Goal: Information Seeking & Learning: Learn about a topic

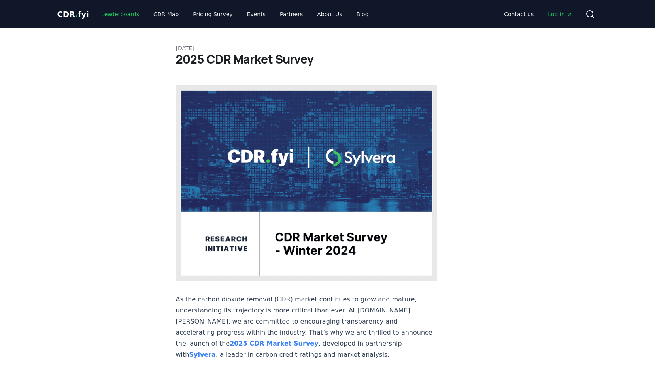
click at [110, 12] on link "Leaderboards" at bounding box center [120, 14] width 51 height 14
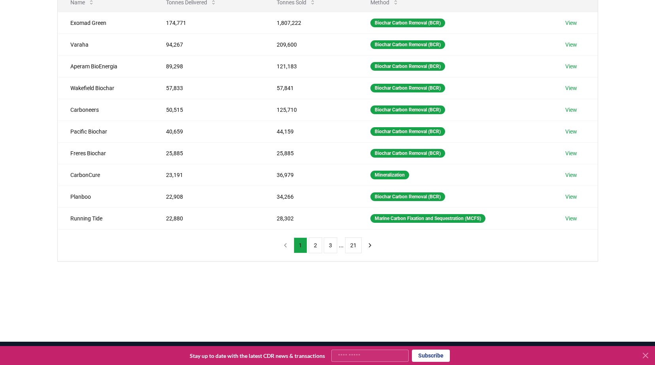
scroll to position [158, 0]
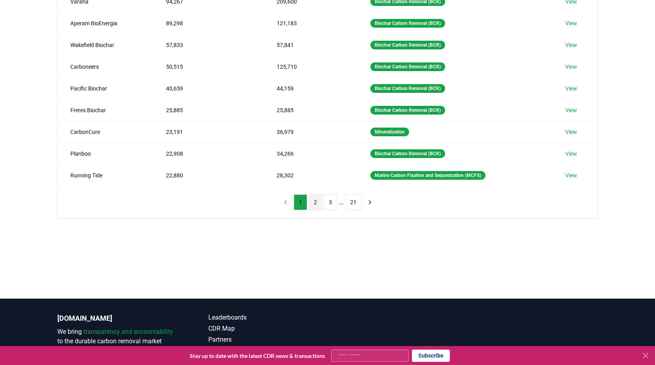
click at [311, 201] on button "2" at bounding box center [315, 203] width 13 height 16
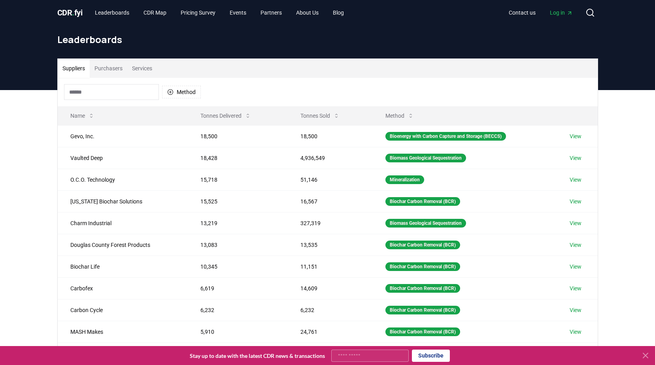
scroll to position [0, 0]
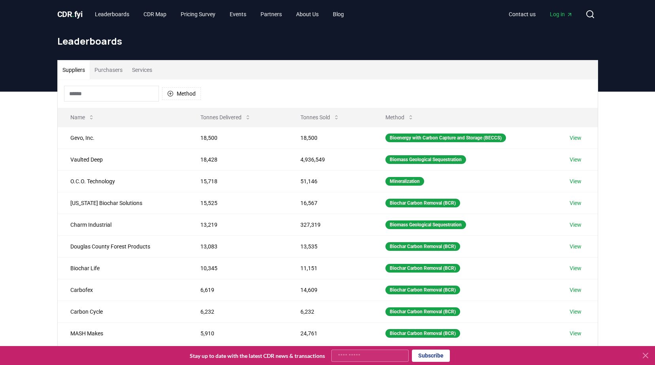
click at [108, 70] on button "Purchasers" at bounding box center [109, 69] width 38 height 19
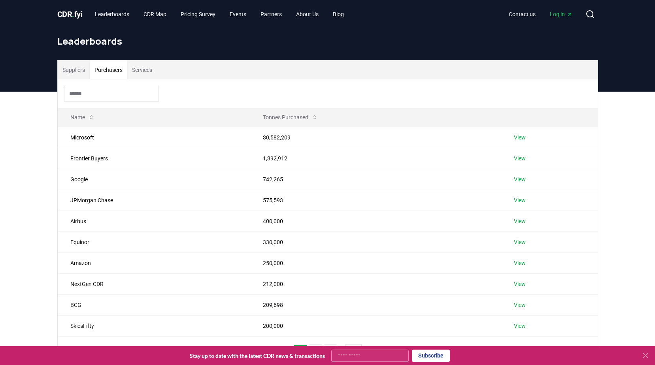
click at [143, 67] on button "Services" at bounding box center [142, 69] width 30 height 19
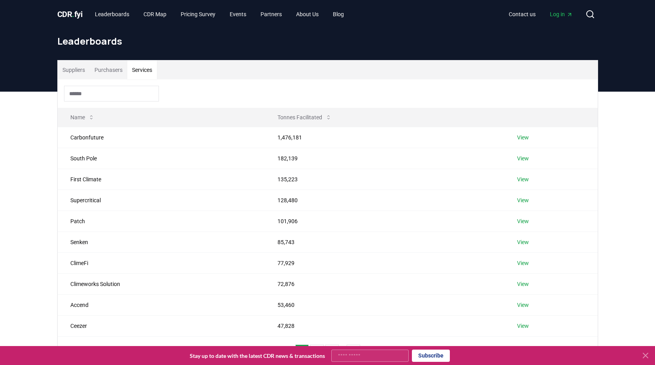
click at [71, 69] on button "Suppliers" at bounding box center [74, 69] width 32 height 19
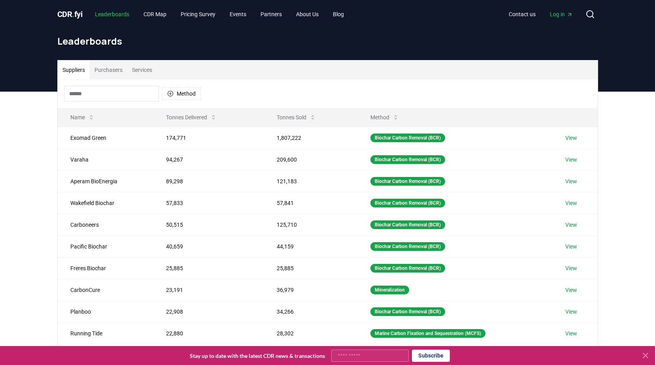
click at [112, 12] on link "Leaderboards" at bounding box center [112, 14] width 47 height 14
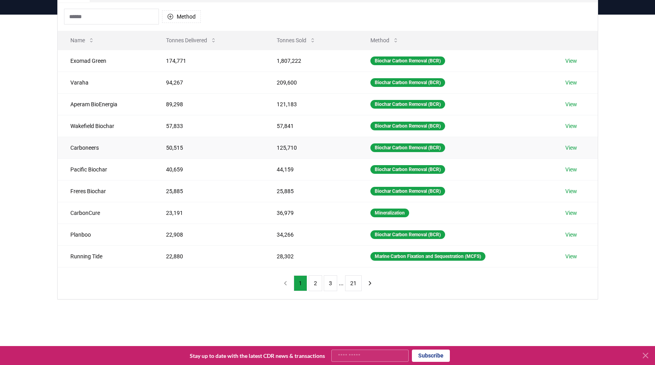
scroll to position [79, 0]
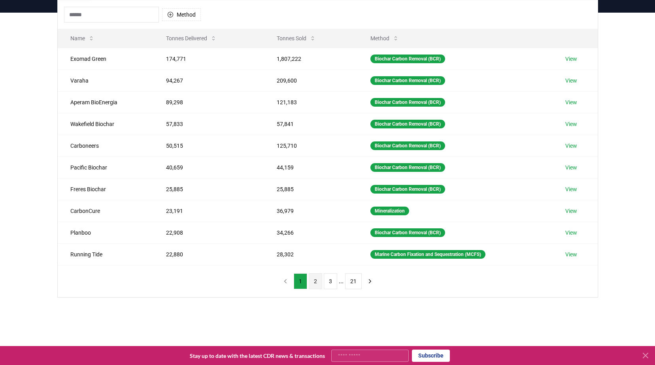
click at [314, 282] on button "2" at bounding box center [315, 282] width 13 height 16
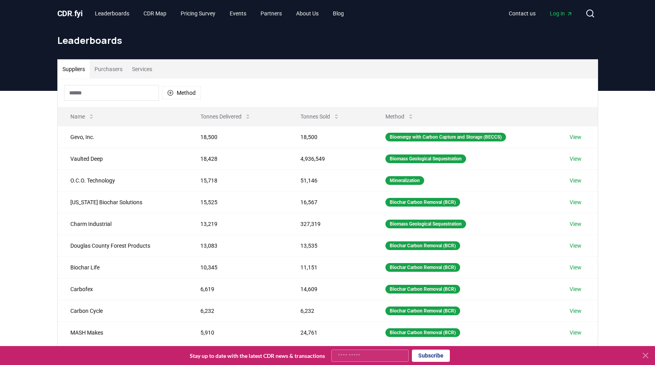
scroll to position [0, 0]
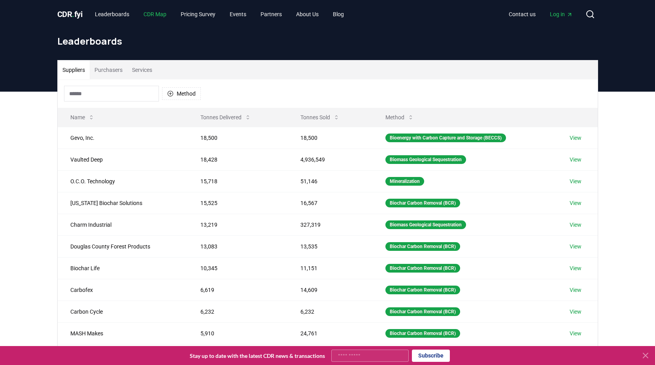
click at [153, 13] on link "CDR Map" at bounding box center [155, 14] width 36 height 14
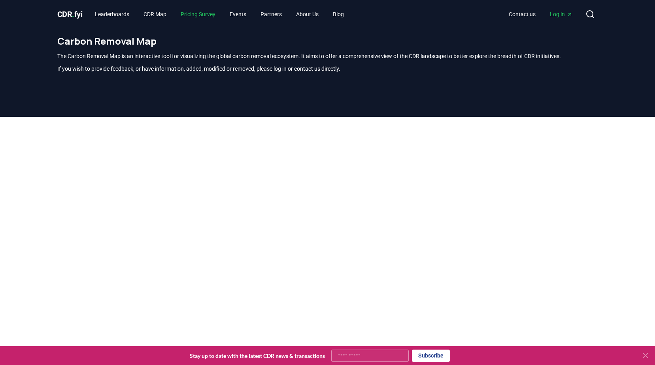
click at [198, 13] on link "Pricing Survey" at bounding box center [197, 14] width 47 height 14
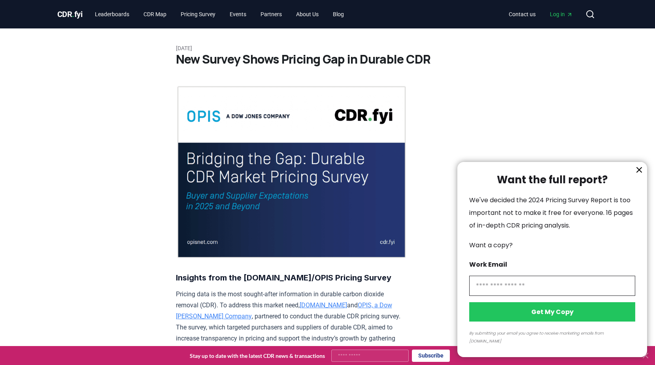
click at [644, 176] on button "information" at bounding box center [639, 170] width 12 height 12
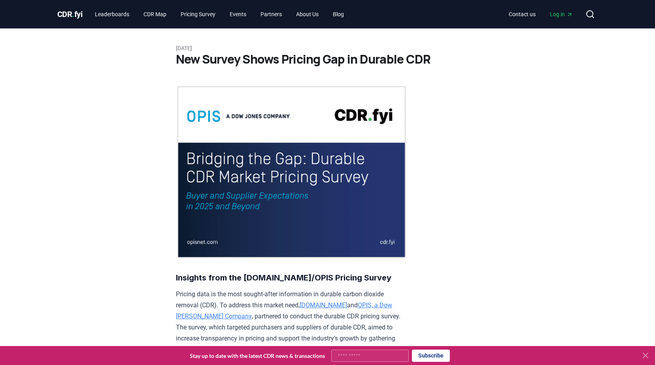
click at [205, 8] on link "Pricing Survey" at bounding box center [197, 14] width 47 height 14
click at [195, 16] on link "Pricing Survey" at bounding box center [197, 14] width 47 height 14
click at [158, 12] on link "CDR Map" at bounding box center [155, 14] width 36 height 14
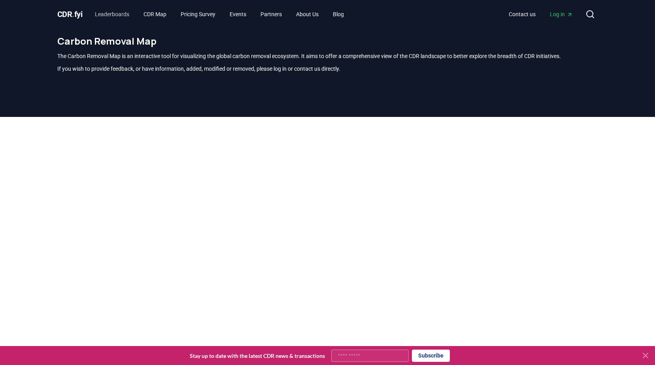
scroll to position [232, 0]
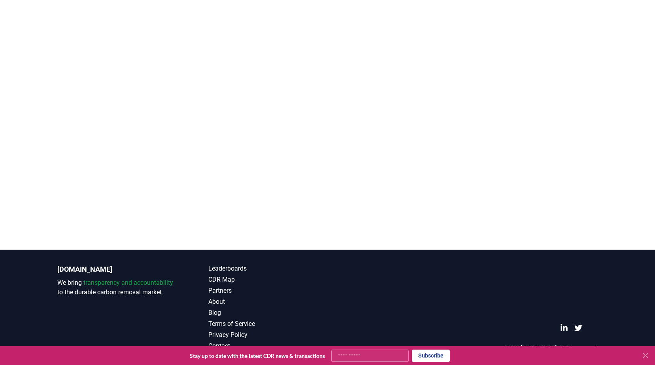
click at [26, 117] on div at bounding box center [327, 67] width 655 height 365
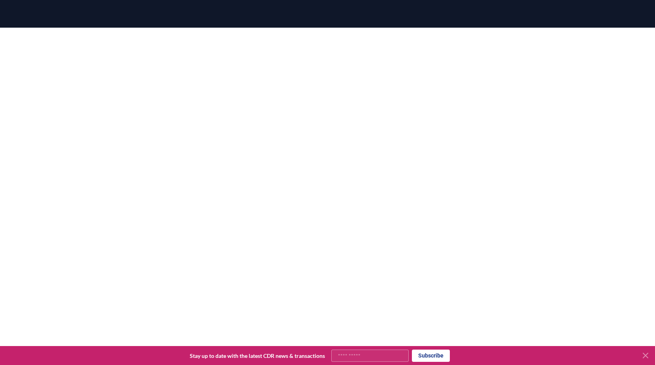
scroll to position [74, 0]
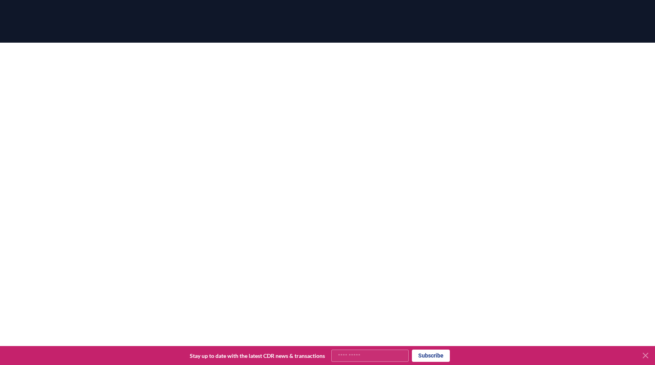
click at [42, 124] on div at bounding box center [327, 225] width 655 height 365
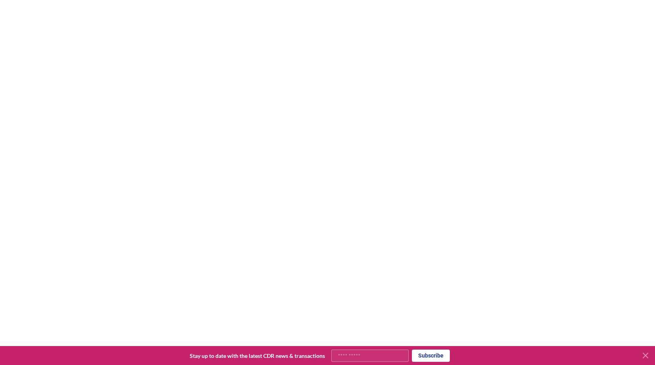
scroll to position [0, 0]
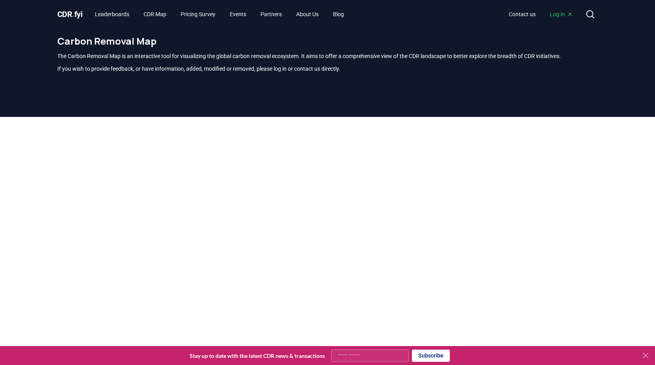
click at [30, 145] on div at bounding box center [327, 299] width 655 height 365
click at [119, 9] on link "Leaderboards" at bounding box center [112, 14] width 47 height 14
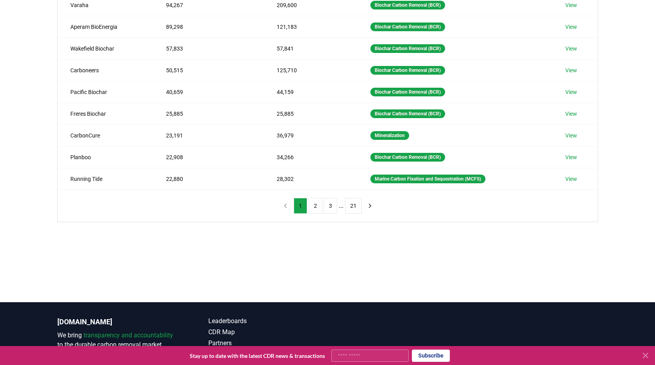
scroll to position [158, 0]
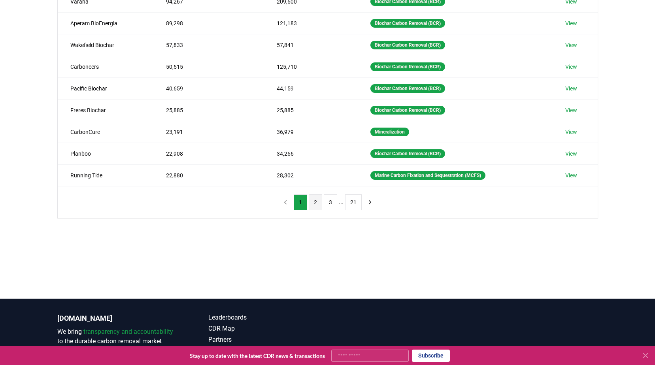
click at [312, 200] on button "2" at bounding box center [315, 203] width 13 height 16
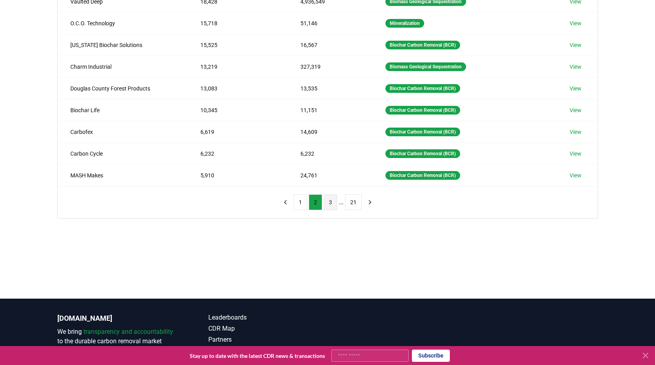
click at [329, 204] on button "3" at bounding box center [330, 203] width 13 height 16
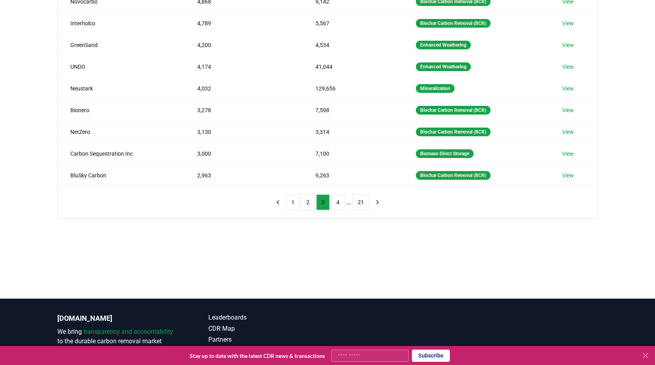
click at [150, 272] on main "Suppliers Purchasers Services Method Name Tonnes Delivered Tonnes Sold Method G…" at bounding box center [327, 116] width 655 height 365
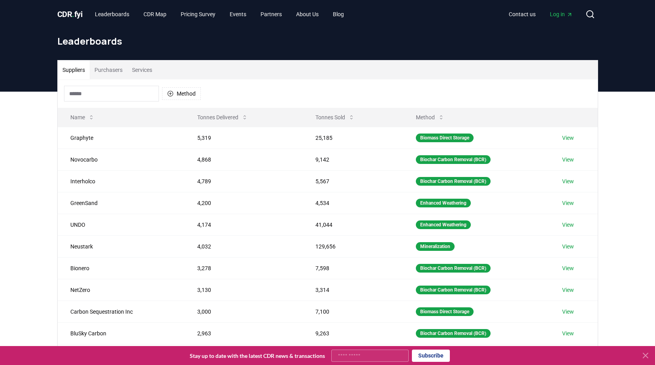
click at [94, 70] on button "Purchasers" at bounding box center [109, 69] width 38 height 19
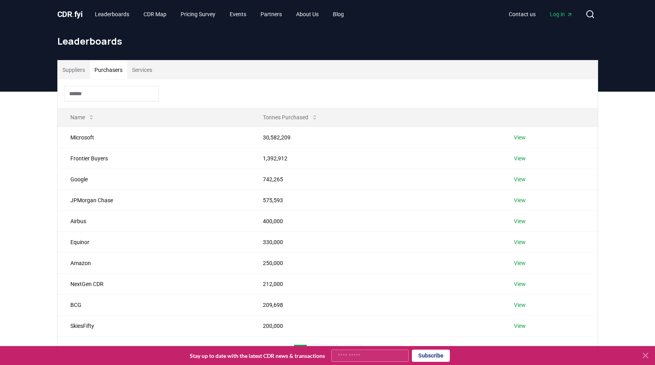
click at [145, 69] on button "Services" at bounding box center [142, 69] width 30 height 19
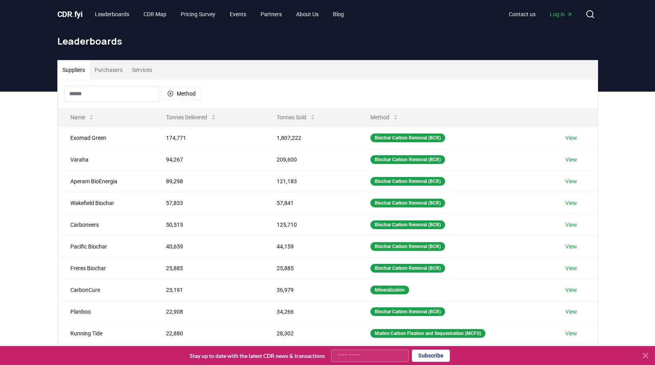
click at [77, 76] on button "Suppliers" at bounding box center [74, 69] width 32 height 19
click at [108, 7] on div "CDR . fyi Leaderboards CDR Map Pricing Survey Events Partners About Us Blog Con…" at bounding box center [327, 14] width 541 height 28
click at [110, 13] on link "Leaderboards" at bounding box center [112, 14] width 47 height 14
click at [106, 70] on button "Purchasers" at bounding box center [109, 69] width 38 height 19
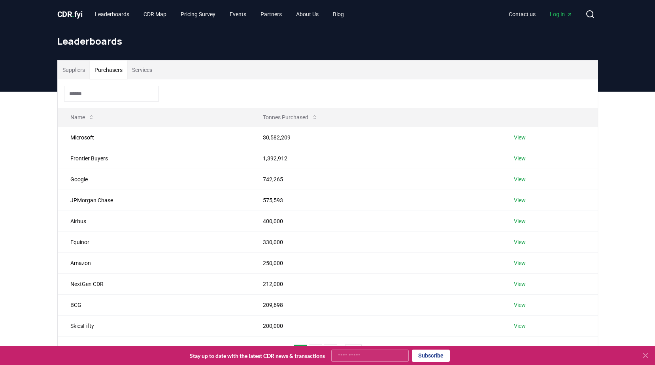
click at [157, 69] on button "Services" at bounding box center [142, 69] width 30 height 19
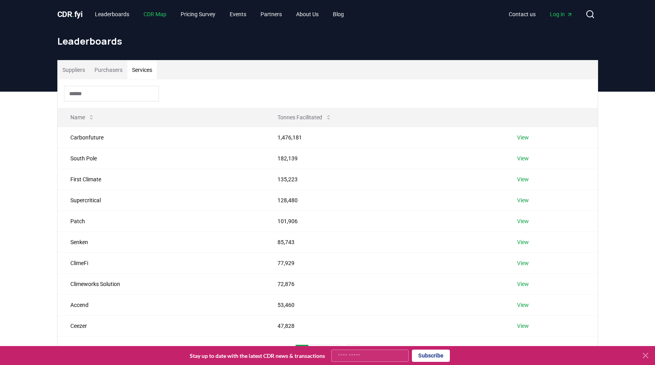
click at [162, 13] on link "CDR Map" at bounding box center [155, 14] width 36 height 14
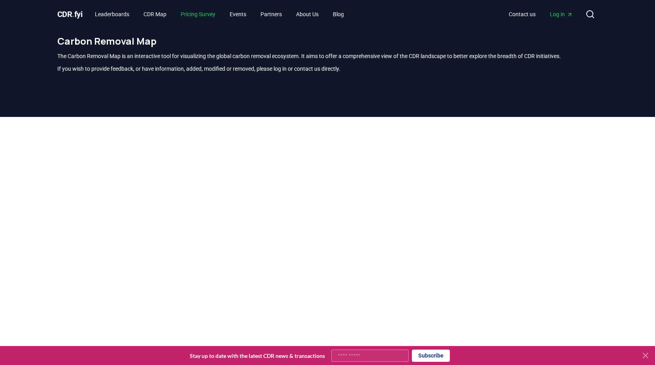
click at [198, 11] on link "Pricing Survey" at bounding box center [197, 14] width 47 height 14
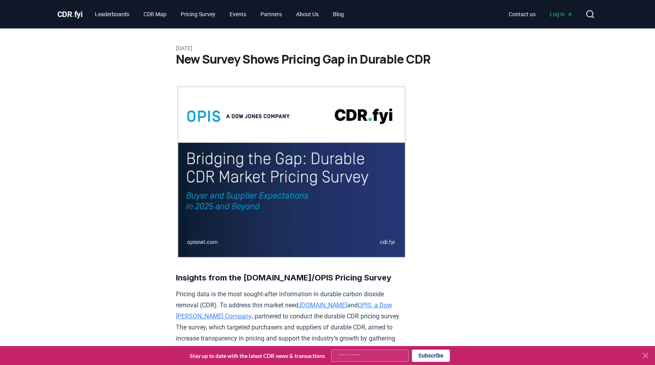
click at [64, 10] on span "CDR . fyi" at bounding box center [69, 13] width 25 height 9
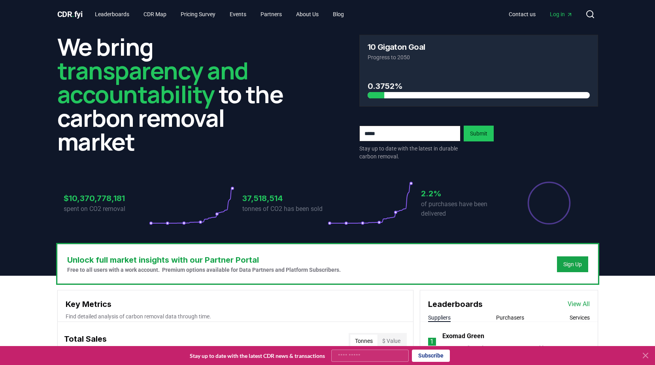
click at [60, 153] on h2 "We bring transparency and accountability to the carbon removal market" at bounding box center [176, 94] width 239 height 119
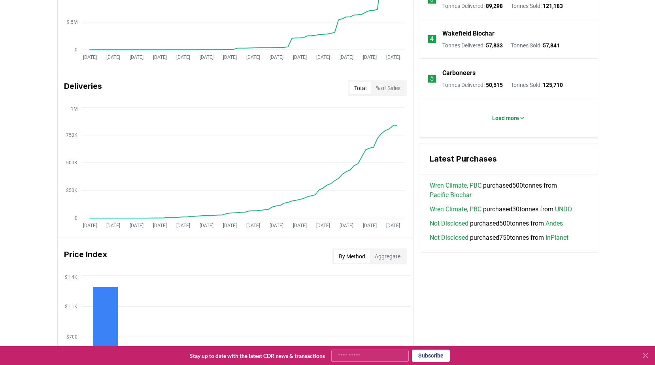
scroll to position [435, 0]
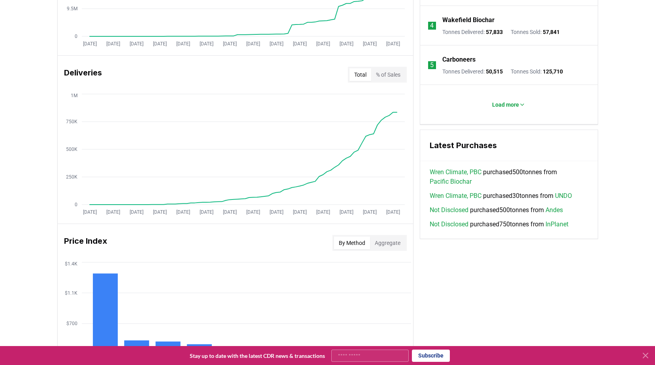
click at [595, 269] on div "Key Metrics Find detailed analysis of carbon removal data through time. Total S…" at bounding box center [327, 144] width 541 height 579
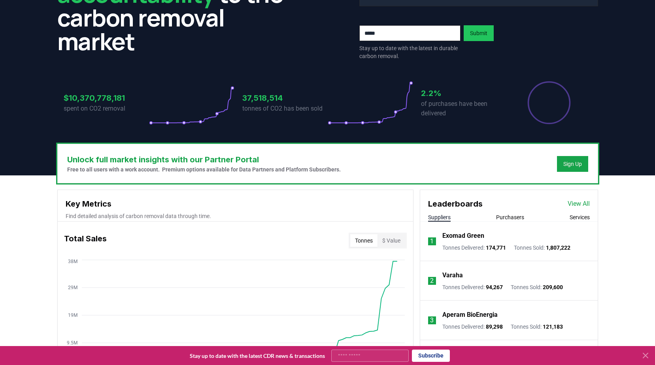
scroll to position [158, 0]
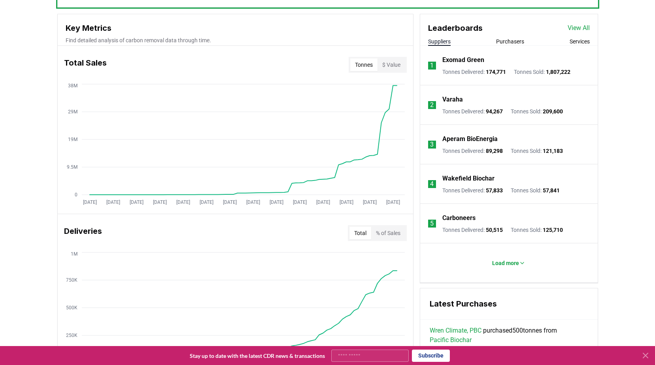
scroll to position [277, 0]
click at [504, 264] on p "Load more" at bounding box center [505, 263] width 27 height 8
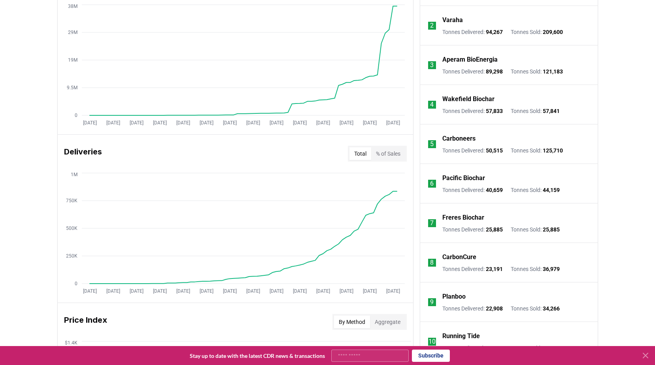
scroll to position [158, 0]
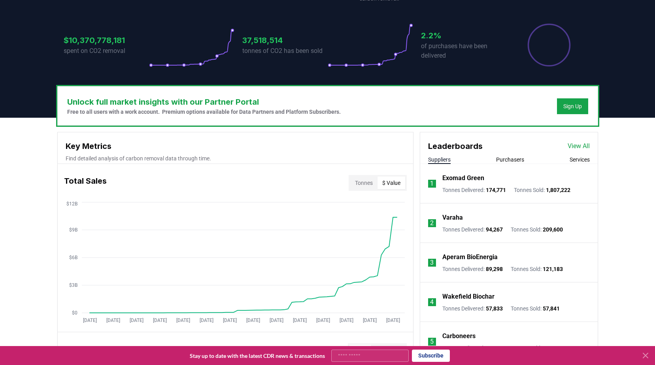
click at [395, 181] on button "$ Value" at bounding box center [392, 183] width 28 height 13
click at [506, 160] on button "Purchasers" at bounding box center [510, 160] width 28 height 8
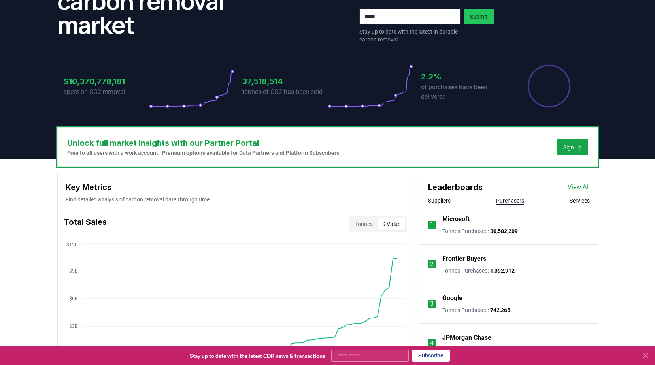
scroll to position [19, 0]
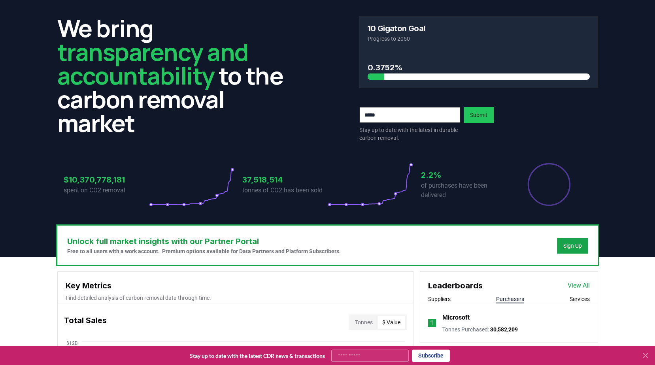
click at [435, 302] on button "Suppliers" at bounding box center [439, 299] width 23 height 8
click at [574, 282] on link "View All" at bounding box center [579, 285] width 22 height 9
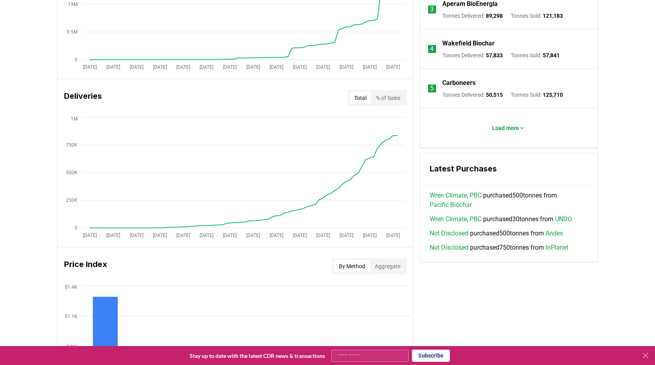
scroll to position [414, 0]
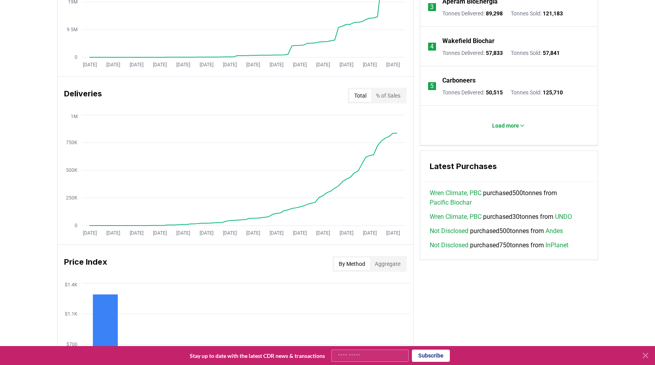
click at [21, 154] on div "Unlock full market insights with our Partner Portal Free to all users with a wo…" at bounding box center [327, 174] width 655 height 625
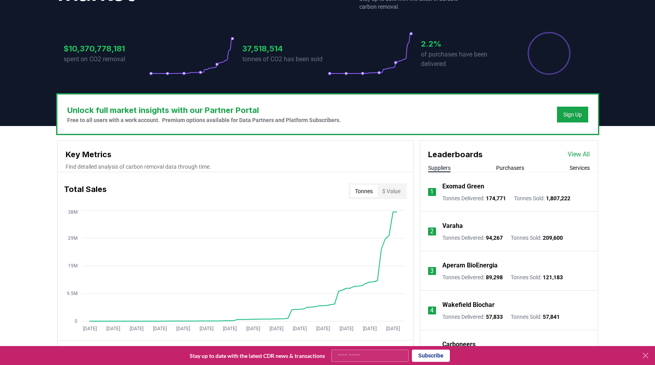
scroll to position [177, 0]
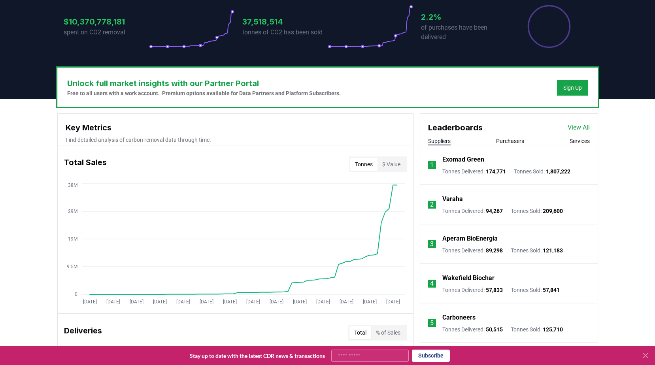
click at [365, 167] on button "Tonnes" at bounding box center [363, 164] width 27 height 13
click at [382, 164] on button "$ Value" at bounding box center [392, 164] width 28 height 13
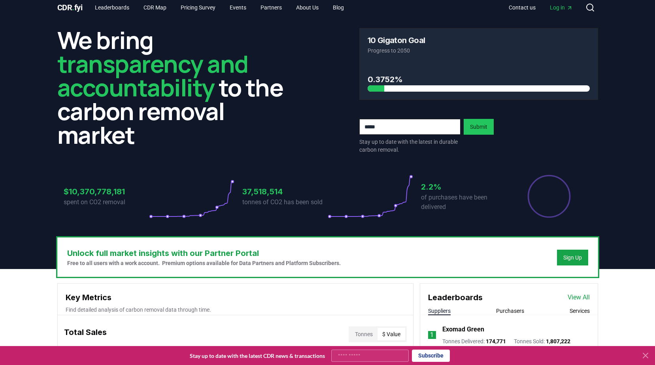
scroll to position [0, 0]
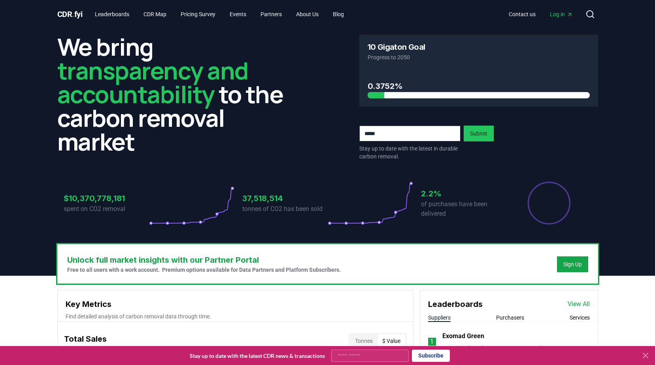
click at [401, 48] on h3 "10 Gigaton Goal" at bounding box center [397, 47] width 58 height 8
click at [51, 117] on div "We bring transparency and accountability to the carbon removal market 10 Gigato…" at bounding box center [328, 136] width 554 height 216
click at [119, 15] on link "Leaderboards" at bounding box center [112, 14] width 47 height 14
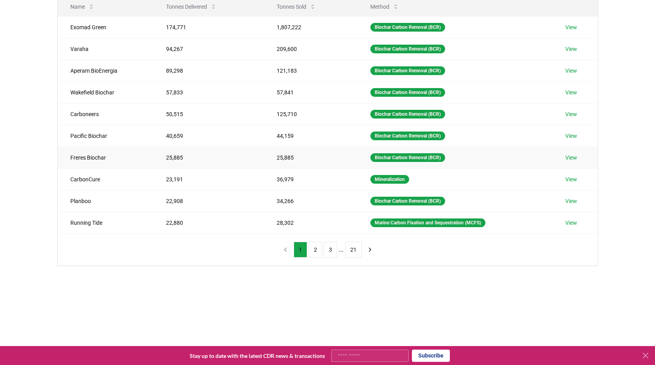
scroll to position [119, 0]
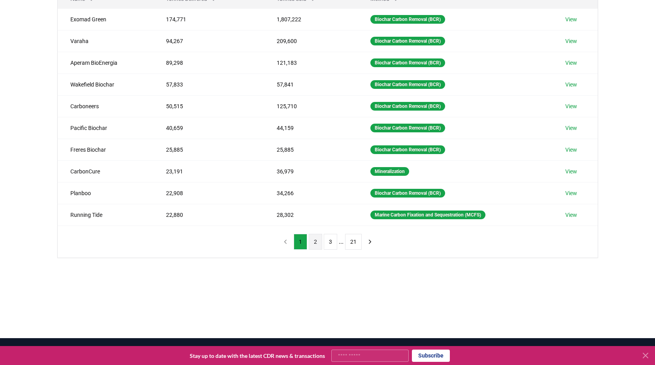
click at [319, 242] on button "2" at bounding box center [315, 242] width 13 height 16
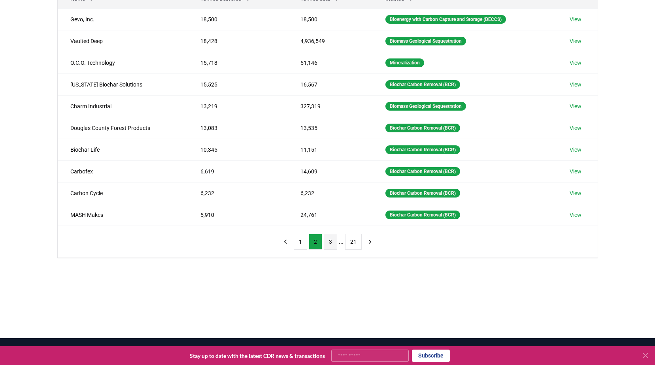
click at [328, 244] on button "3" at bounding box center [330, 242] width 13 height 16
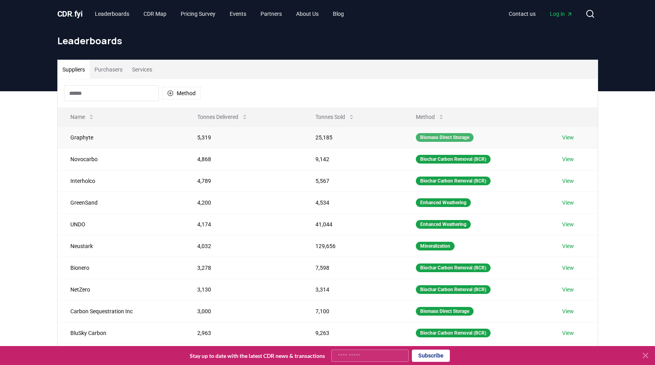
scroll to position [0, 0]
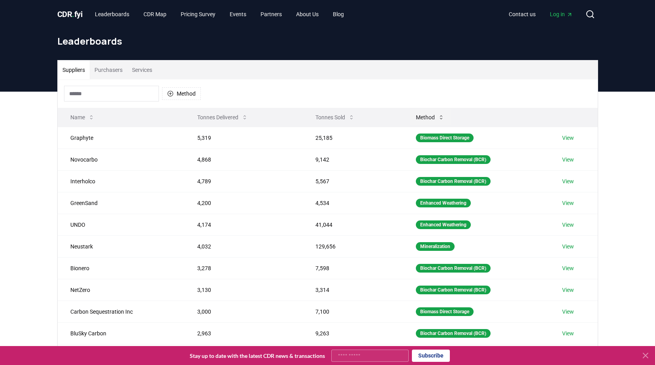
click at [441, 119] on icon at bounding box center [441, 117] width 6 height 6
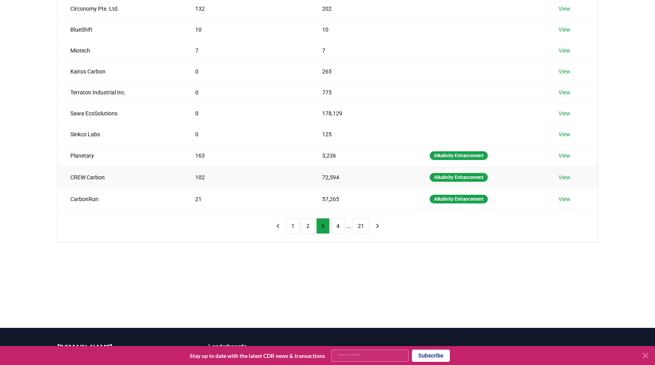
scroll to position [128, 0]
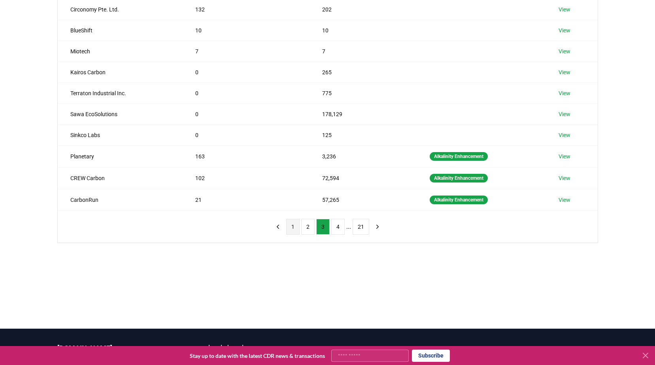
click at [295, 228] on button "1" at bounding box center [292, 227] width 13 height 16
click at [302, 229] on button "1" at bounding box center [300, 227] width 13 height 16
click at [315, 225] on button "2" at bounding box center [315, 227] width 13 height 16
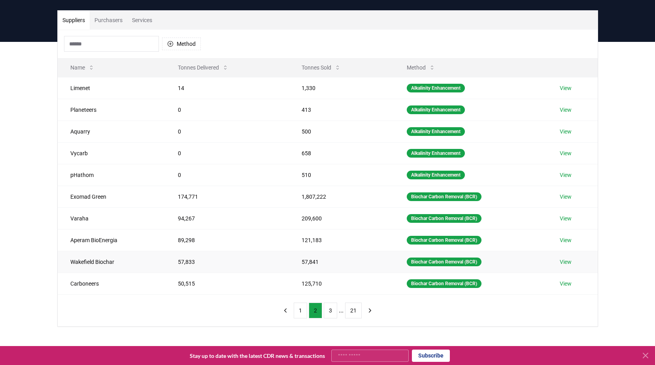
scroll to position [89, 0]
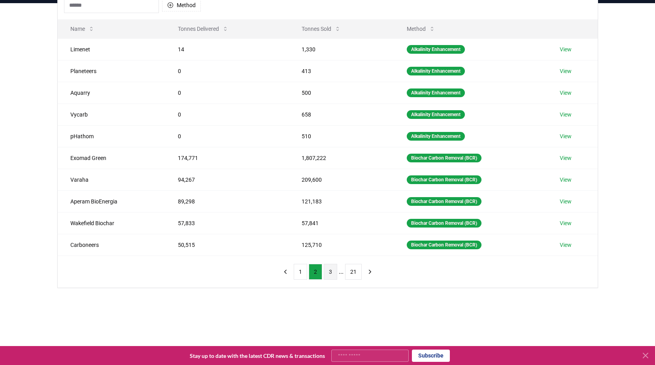
click at [328, 273] on button "3" at bounding box center [330, 272] width 13 height 16
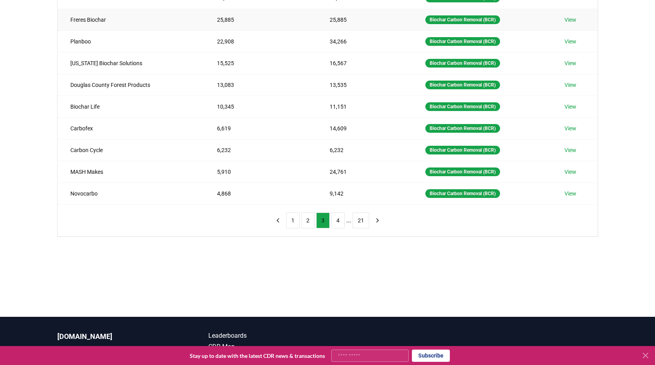
scroll to position [40, 0]
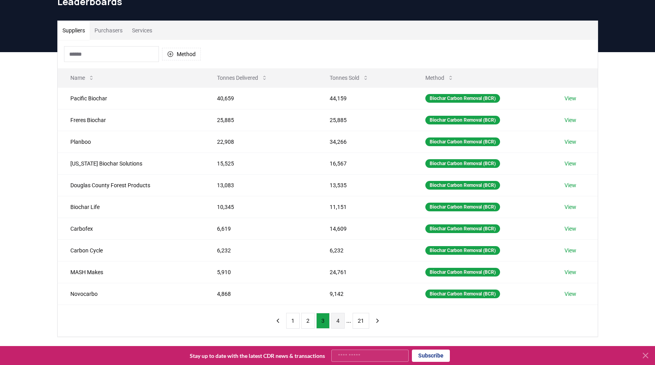
click at [345, 319] on button "4" at bounding box center [337, 321] width 13 height 16
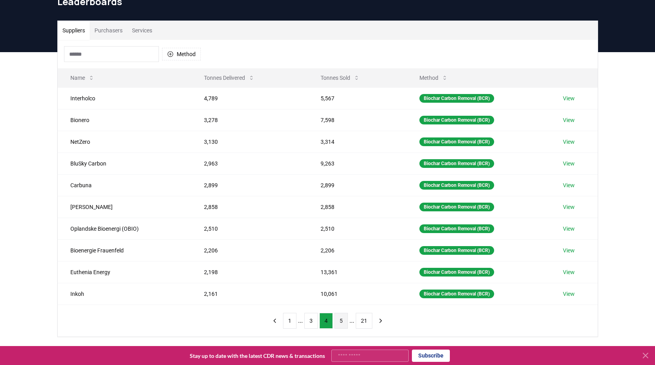
click at [342, 321] on button "5" at bounding box center [341, 321] width 13 height 16
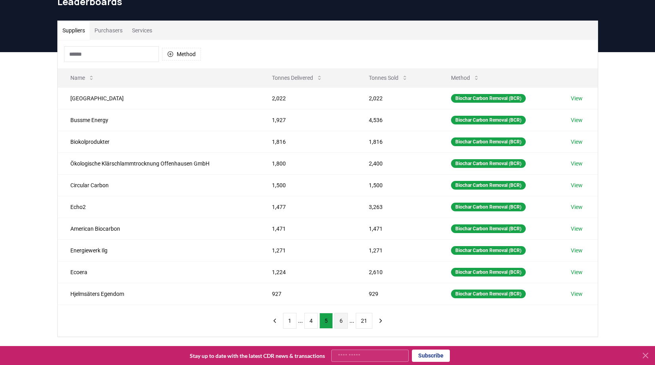
click at [340, 324] on button "6" at bounding box center [341, 321] width 13 height 16
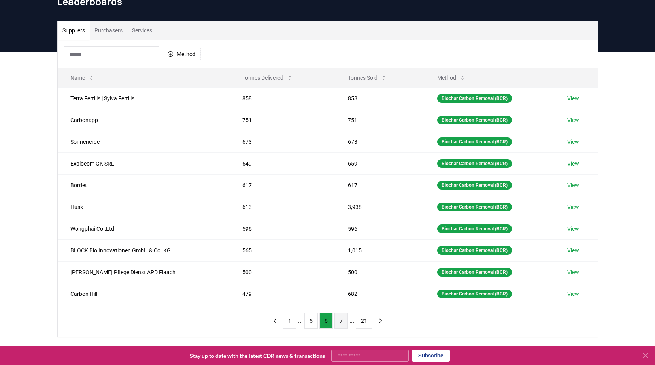
click at [340, 326] on button "7" at bounding box center [341, 321] width 13 height 16
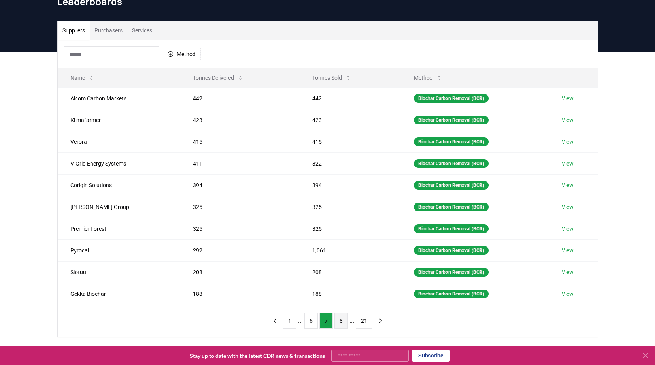
click at [342, 318] on button "8" at bounding box center [341, 321] width 13 height 16
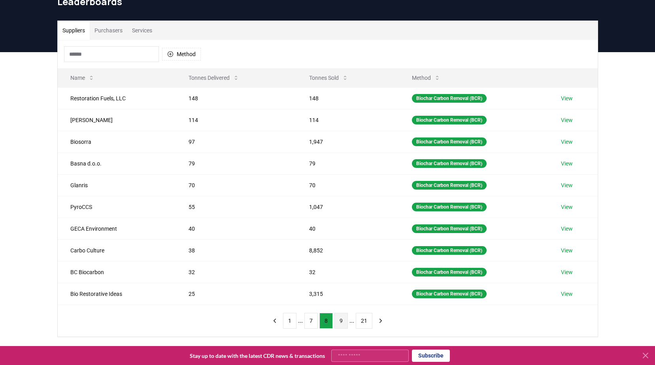
click at [343, 321] on button "9" at bounding box center [341, 321] width 13 height 16
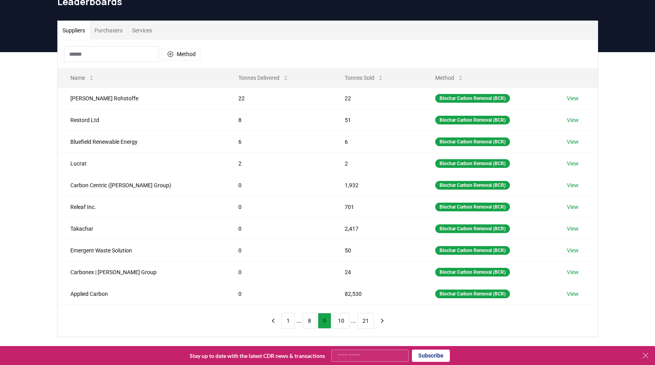
click at [343, 321] on button "10" at bounding box center [341, 321] width 17 height 16
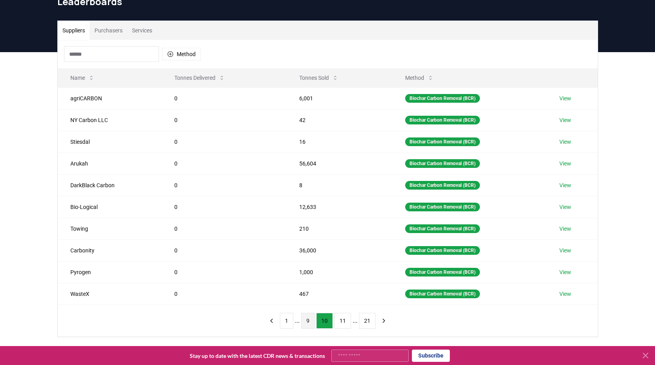
click at [343, 321] on button "11" at bounding box center [343, 321] width 17 height 16
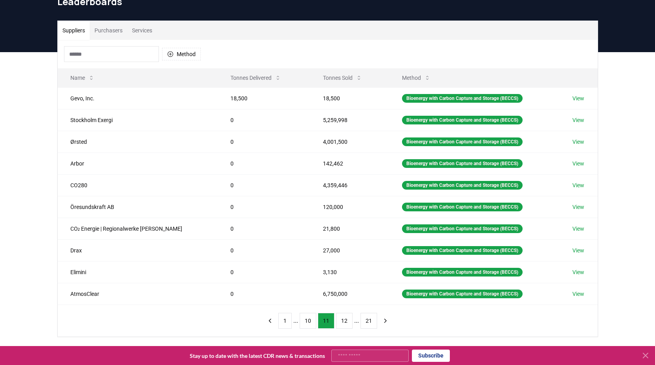
click at [343, 321] on button "12" at bounding box center [344, 321] width 17 height 16
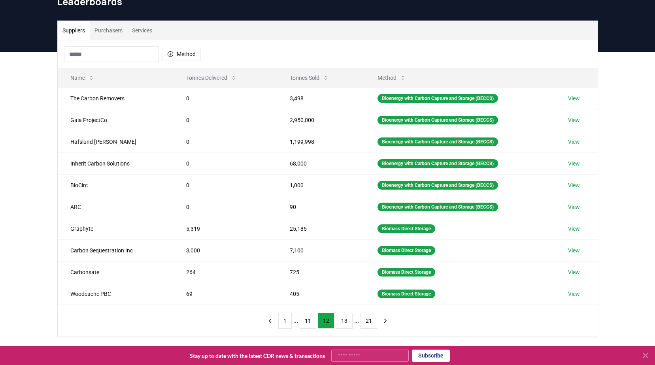
click at [343, 321] on button "13" at bounding box center [344, 321] width 17 height 16
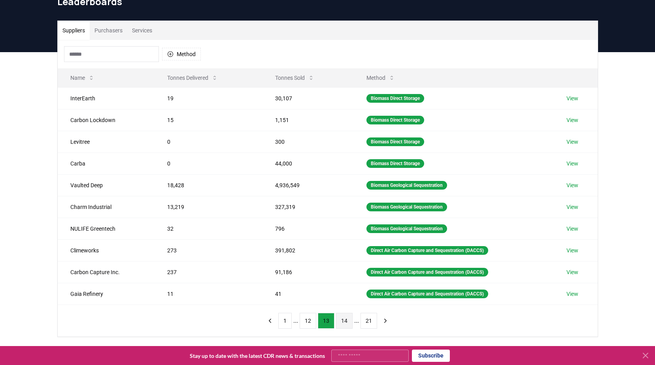
drag, startPoint x: 343, startPoint y: 321, endPoint x: 338, endPoint y: 325, distance: 6.4
click at [338, 325] on button "14" at bounding box center [344, 321] width 17 height 16
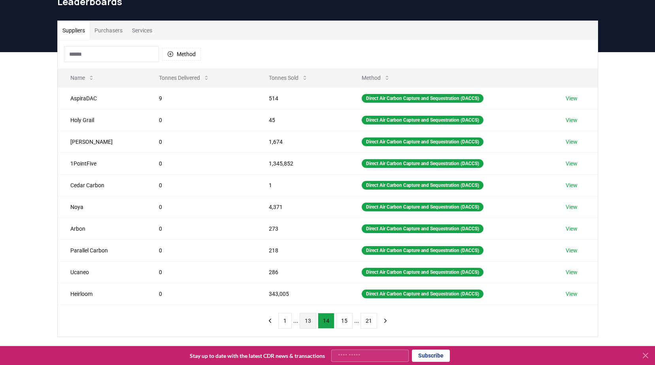
click at [312, 323] on button "13" at bounding box center [308, 321] width 17 height 16
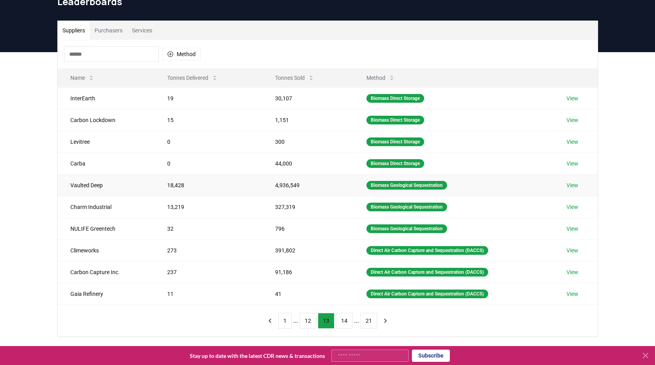
click at [78, 187] on td "Vaulted Deep" at bounding box center [106, 185] width 97 height 22
click at [291, 81] on button "Tonnes Sold" at bounding box center [295, 78] width 52 height 16
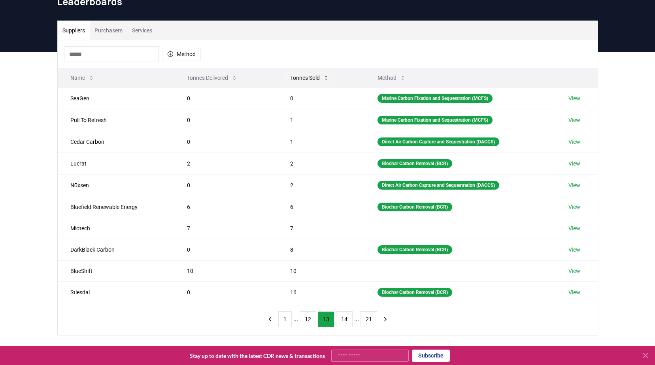
click at [295, 84] on button "Tonnes Sold" at bounding box center [310, 78] width 52 height 16
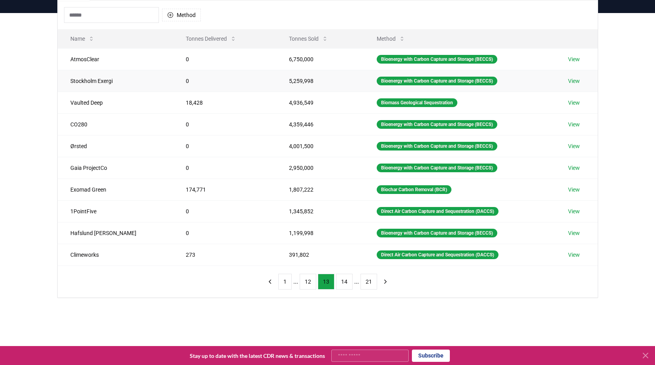
scroll to position [79, 0]
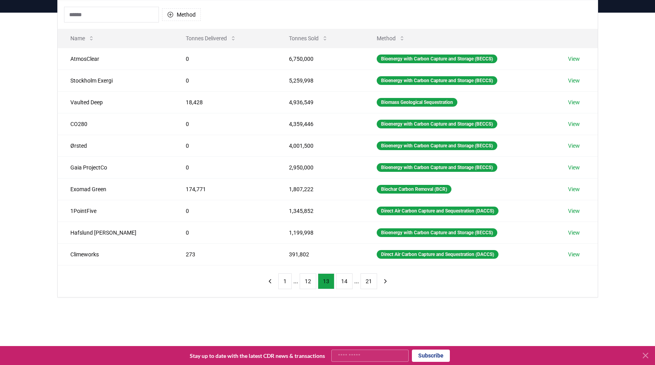
click at [346, 291] on div "1 ... 12 13 14 ... 21" at bounding box center [327, 282] width 145 height 32
click at [344, 283] on button "14" at bounding box center [344, 282] width 17 height 16
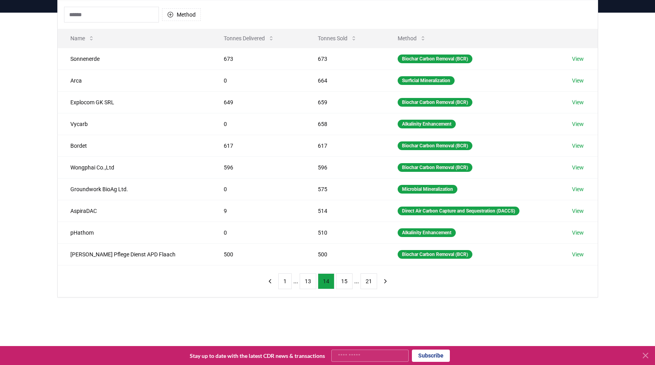
click at [344, 283] on button "15" at bounding box center [344, 282] width 17 height 16
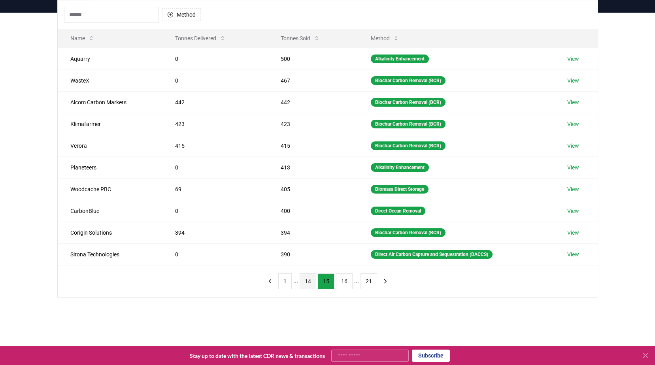
click at [344, 283] on button "16" at bounding box center [344, 282] width 17 height 16
